Goal: Task Accomplishment & Management: Manage account settings

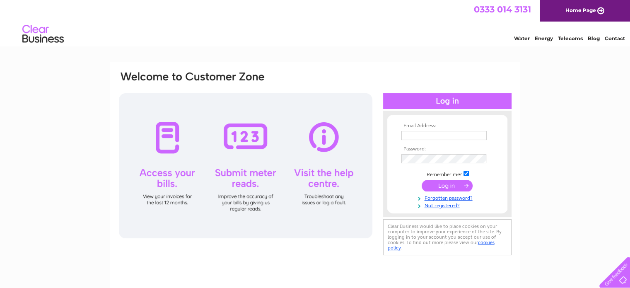
type input "kristy@sekers.co.uk"
click at [451, 186] on input "submit" at bounding box center [447, 186] width 51 height 12
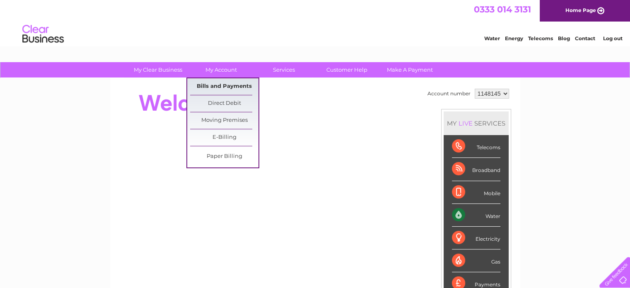
click at [225, 83] on link "Bills and Payments" at bounding box center [224, 86] width 68 height 17
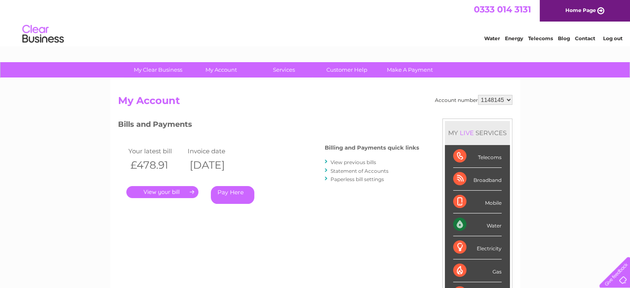
click at [618, 36] on link "Log out" at bounding box center [612, 38] width 19 height 6
